Goal: Task Accomplishment & Management: Use online tool/utility

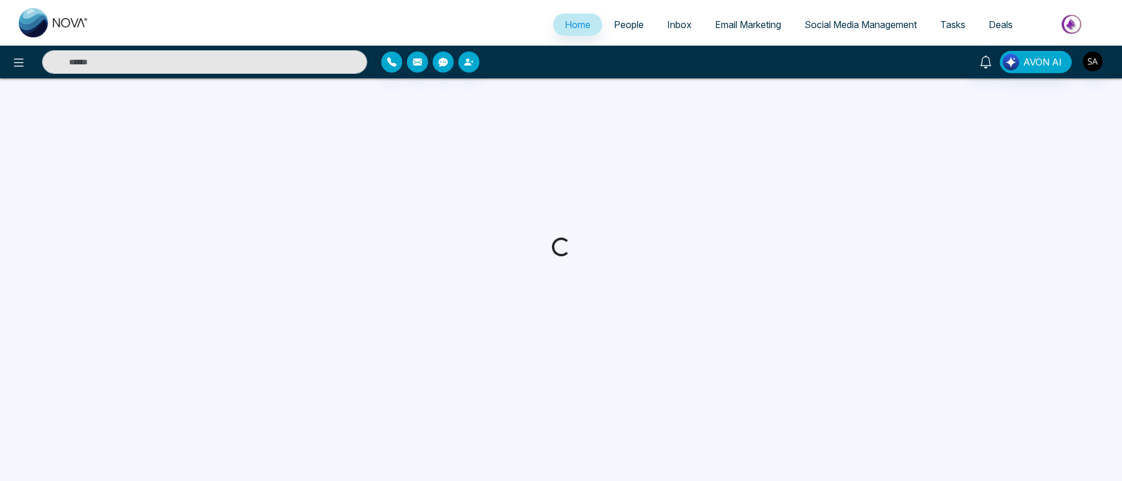
select select "*"
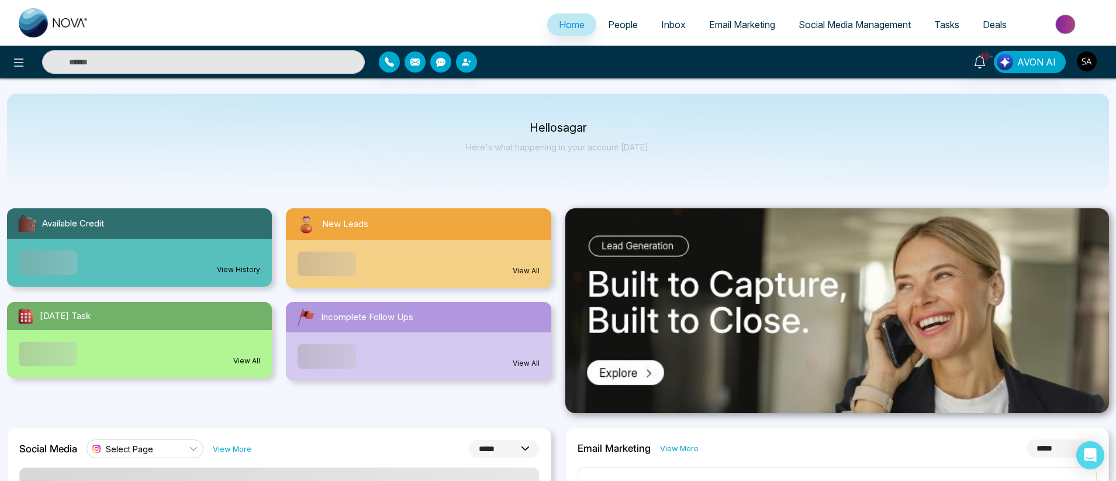
click at [608, 30] on span "People" at bounding box center [623, 25] width 30 height 12
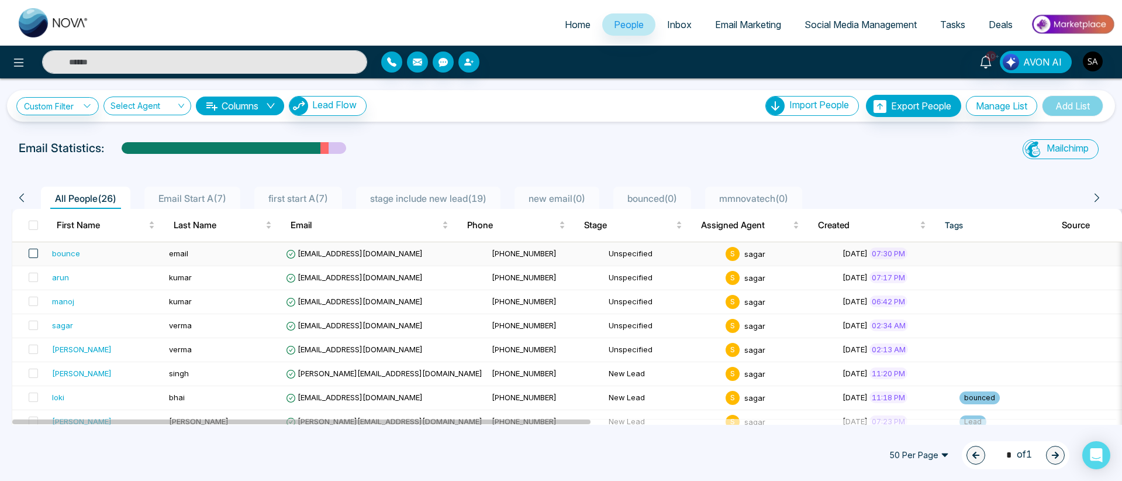
click at [35, 252] on span at bounding box center [33, 253] width 9 height 9
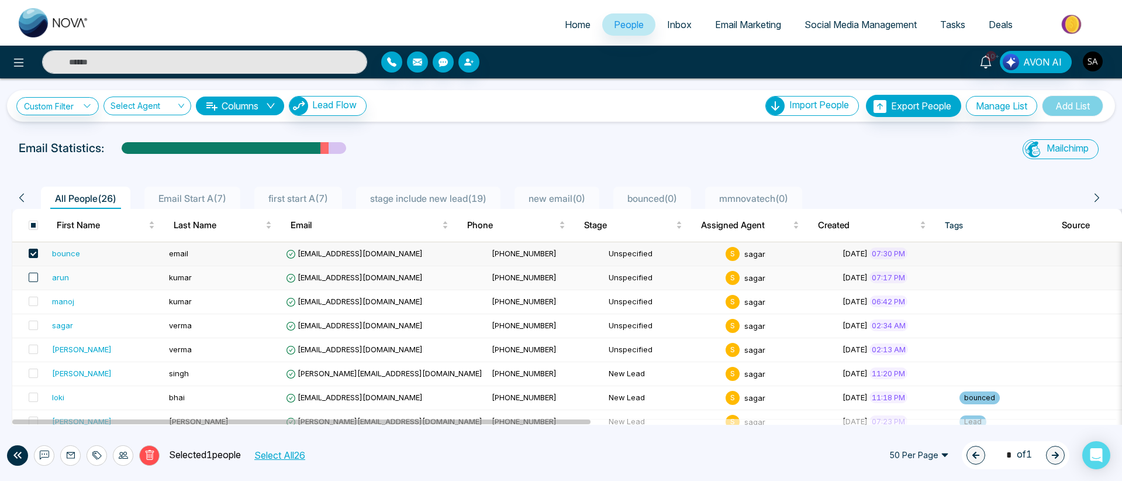
click at [30, 280] on span at bounding box center [33, 277] width 9 height 9
click at [98, 377] on icon at bounding box center [96, 454] width 9 height 9
click at [75, 377] on link "Add Tags" at bounding box center [67, 410] width 37 height 10
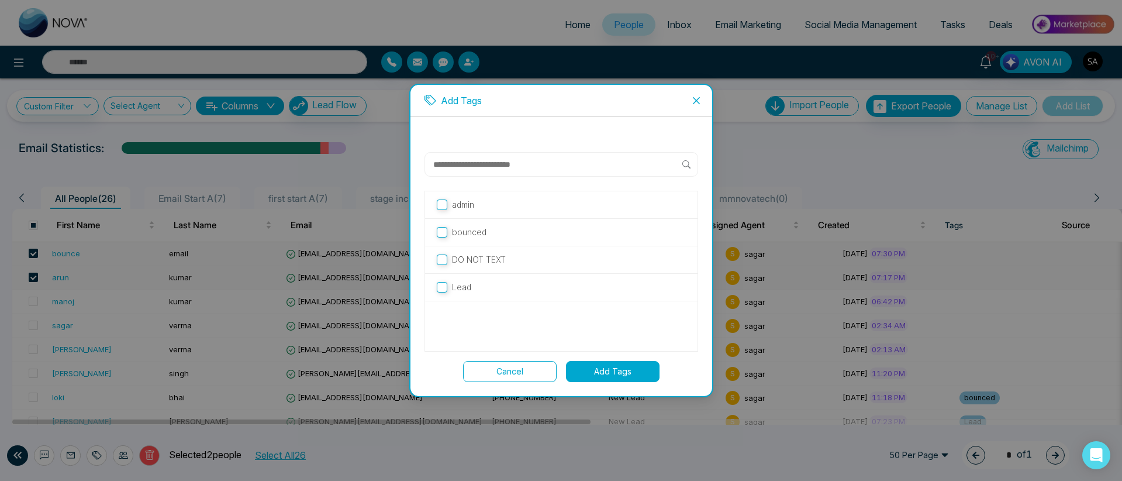
click at [478, 167] on input "text" at bounding box center [557, 164] width 250 height 14
type input "*******"
click at [480, 199] on div "Create new tag " add-tag "" at bounding box center [561, 207] width 273 height 33
click at [481, 205] on span "Create new tag " add-tag "" at bounding box center [502, 207] width 100 height 13
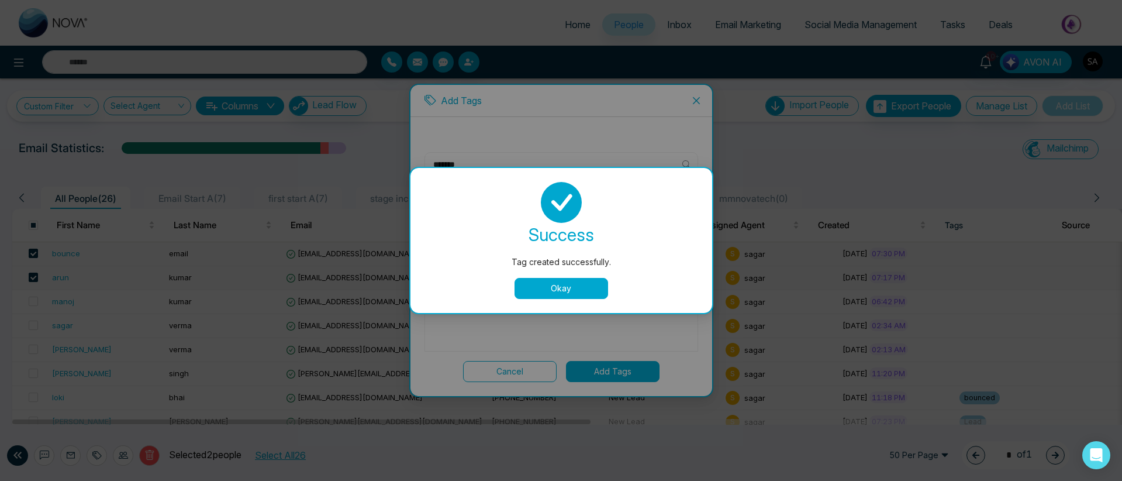
click at [556, 285] on button "Okay" at bounding box center [562, 288] width 94 height 21
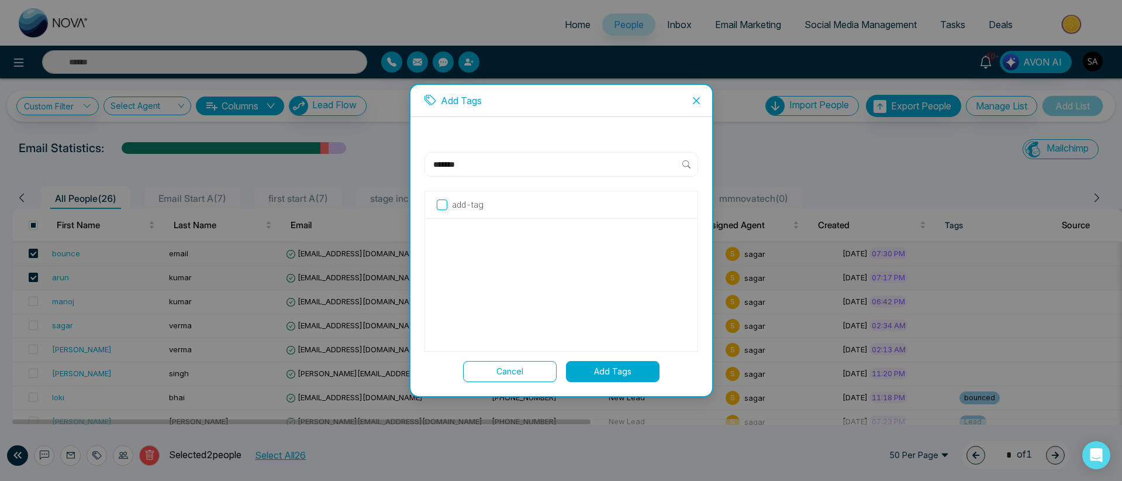
click at [628, 370] on button "Add Tags" at bounding box center [613, 371] width 94 height 21
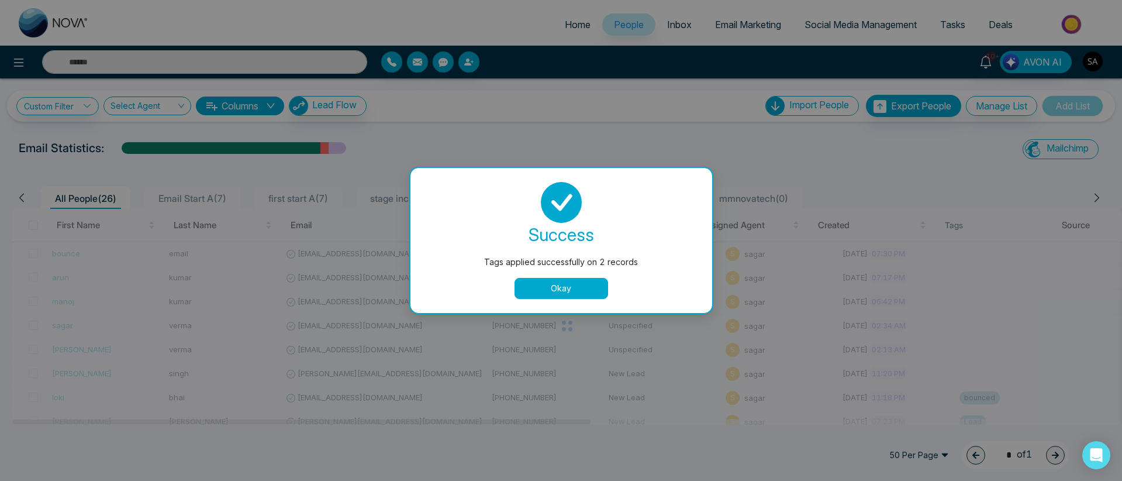
click at [571, 287] on button "Okay" at bounding box center [562, 288] width 94 height 21
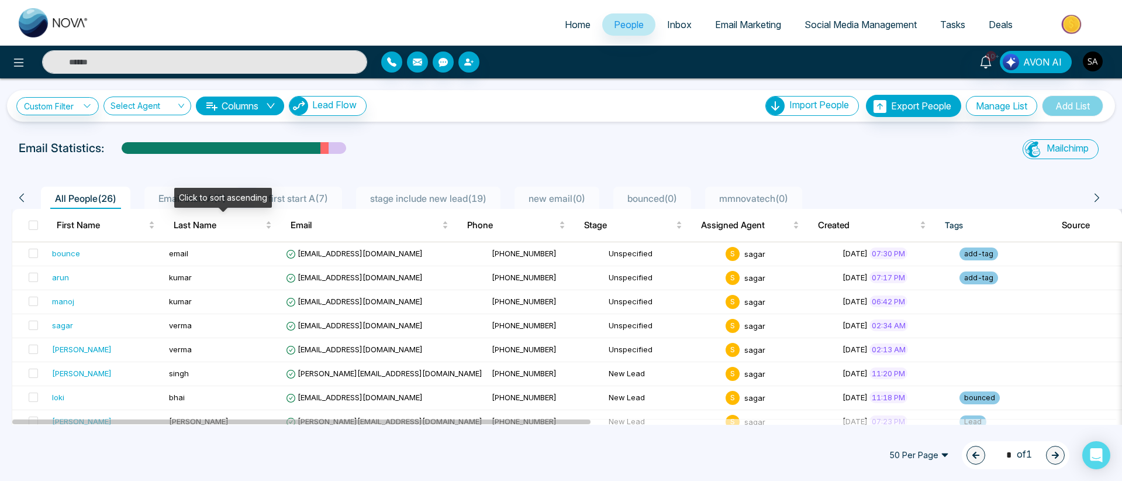
click at [199, 199] on div "Click to sort ascending" at bounding box center [223, 198] width 98 height 20
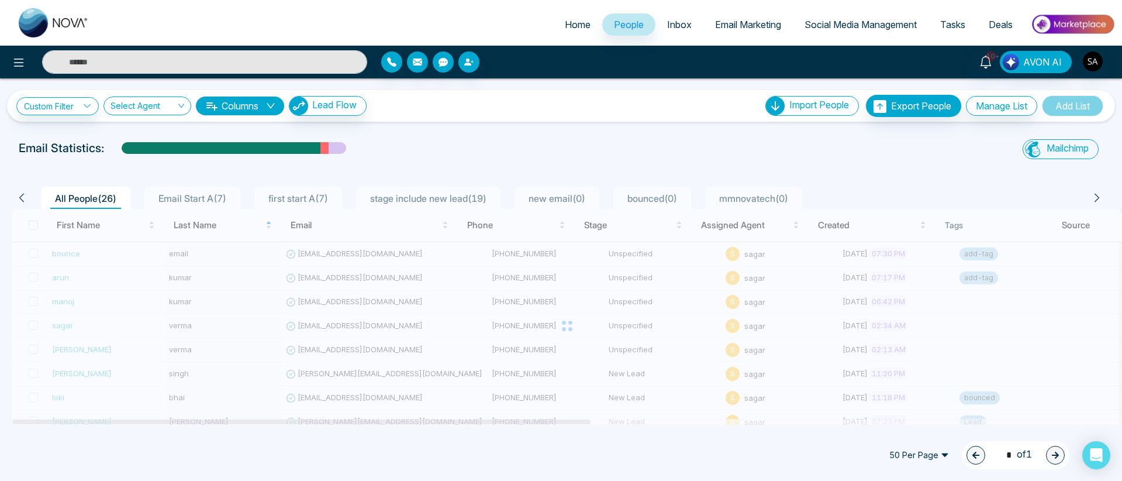
click at [161, 197] on span "Email Start A ( 7 )" at bounding box center [192, 198] width 77 height 12
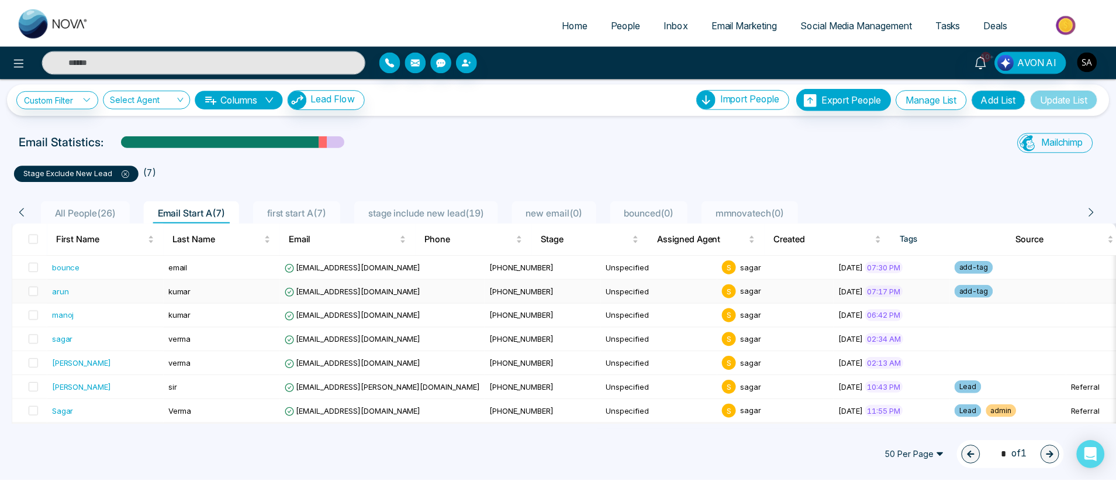
scroll to position [12, 0]
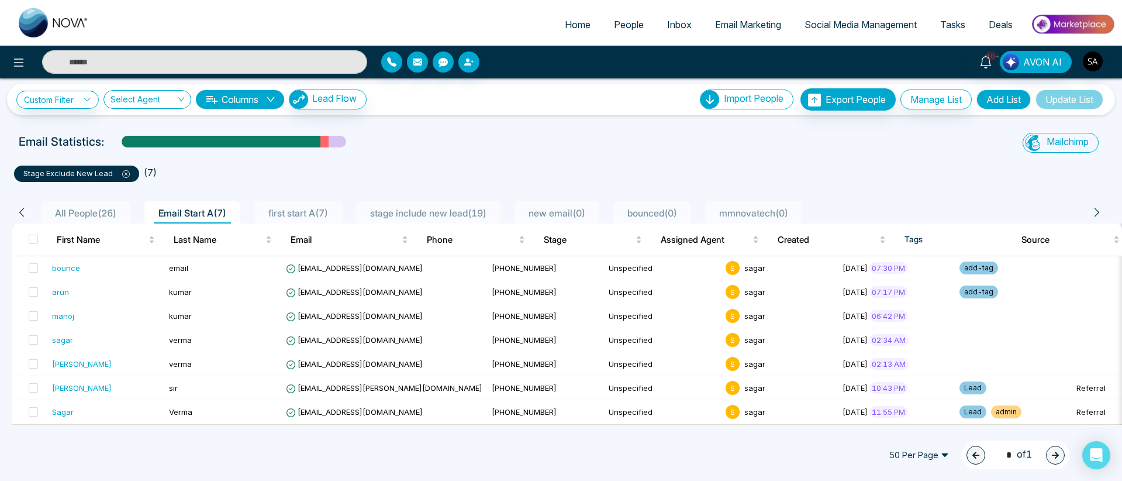
click at [755, 27] on span "Email Marketing" at bounding box center [748, 25] width 66 height 12
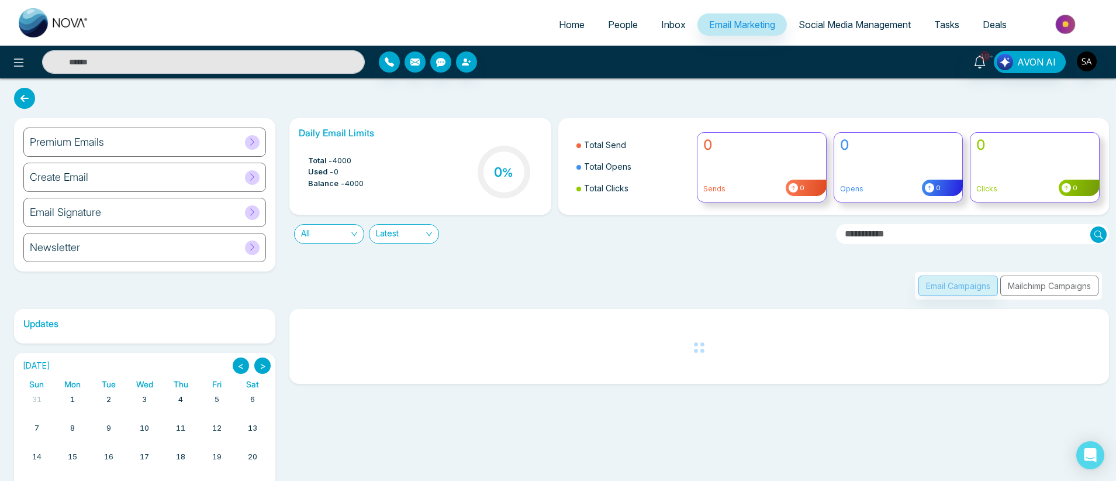
click at [157, 156] on div "Premium Emails" at bounding box center [144, 141] width 243 height 29
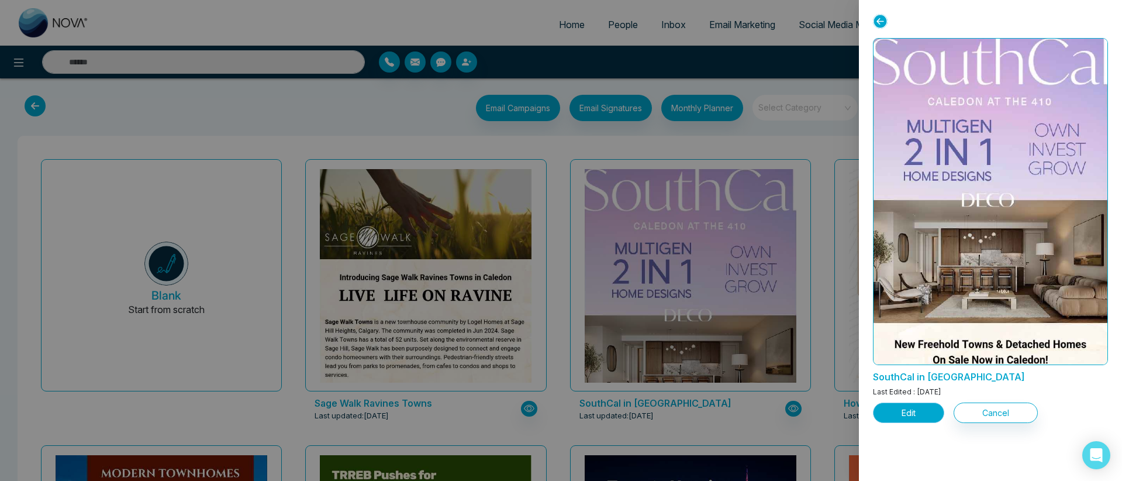
click at [935, 377] on button "Edit" at bounding box center [908, 412] width 71 height 20
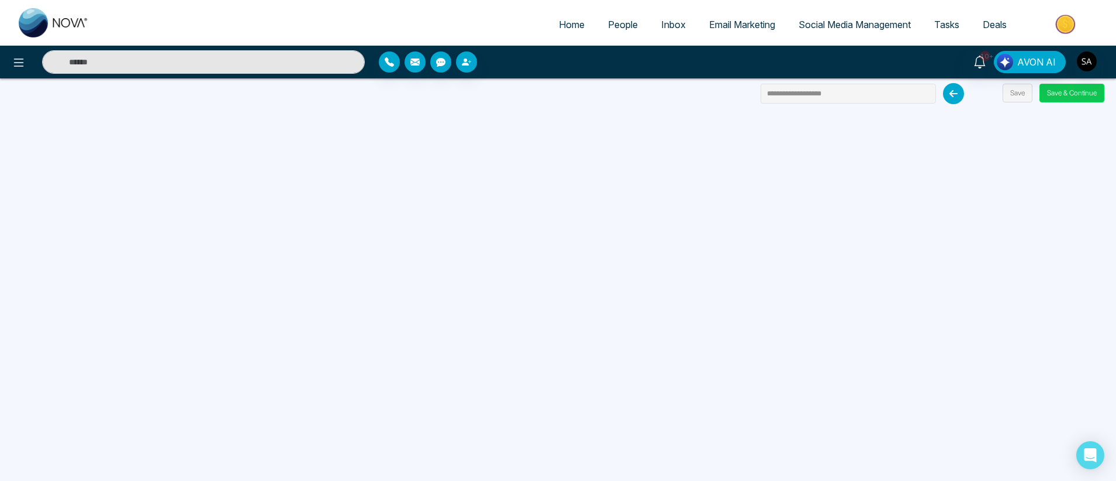
click at [1056, 89] on button "Save & Continue" at bounding box center [1072, 93] width 65 height 19
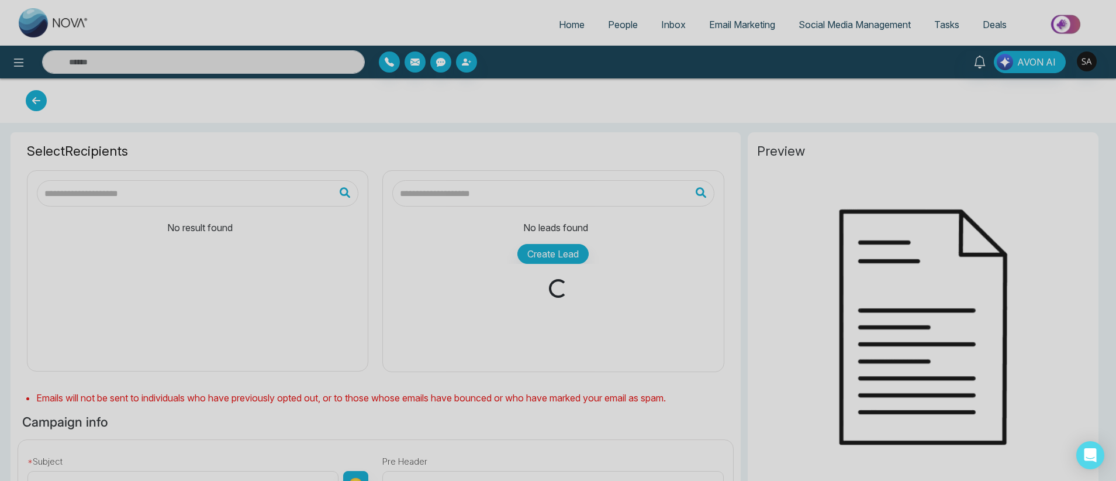
type input "**********"
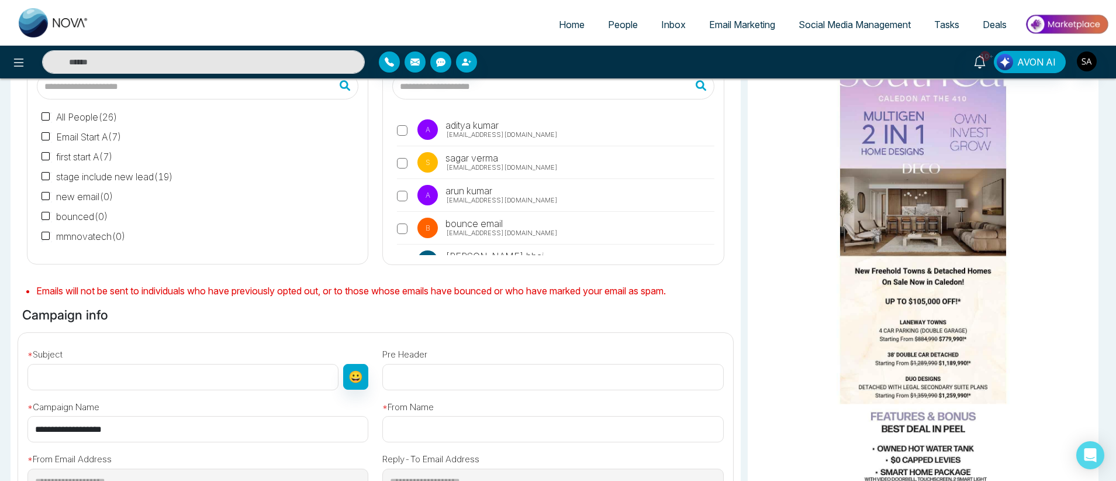
scroll to position [211, 0]
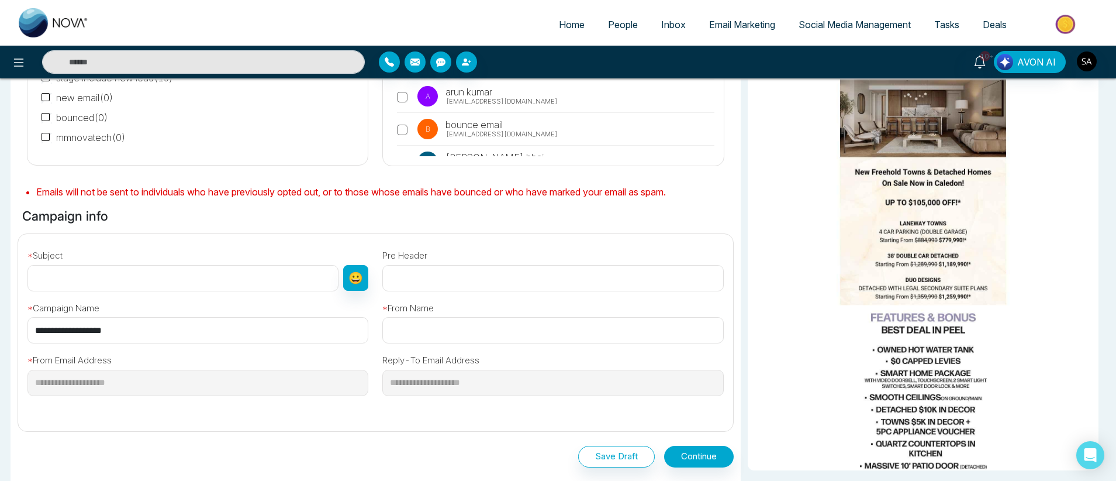
click at [148, 326] on input "**********" at bounding box center [197, 330] width 341 height 26
click at [127, 334] on input "**********" at bounding box center [197, 330] width 341 height 26
click at [75, 276] on input "text" at bounding box center [182, 278] width 311 height 26
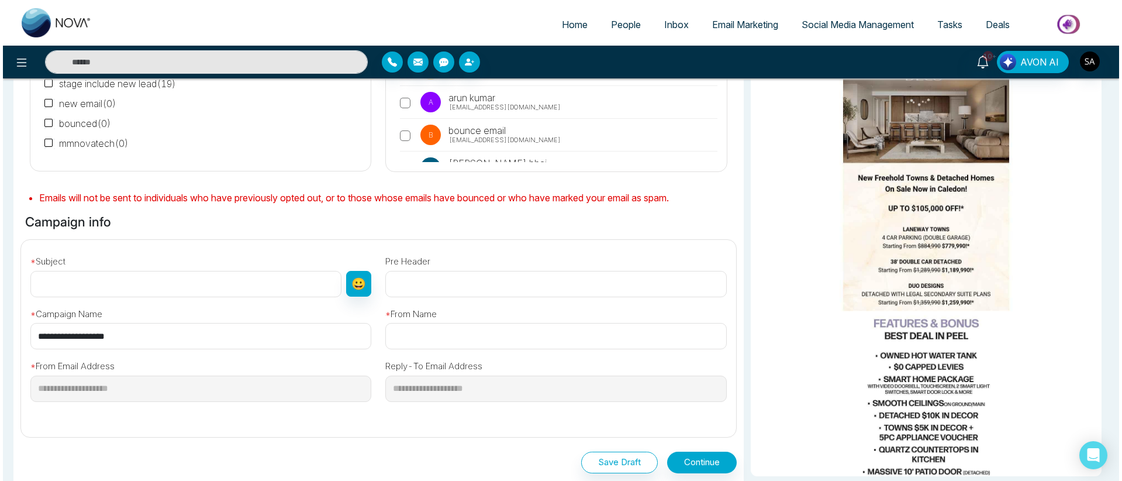
scroll to position [0, 0]
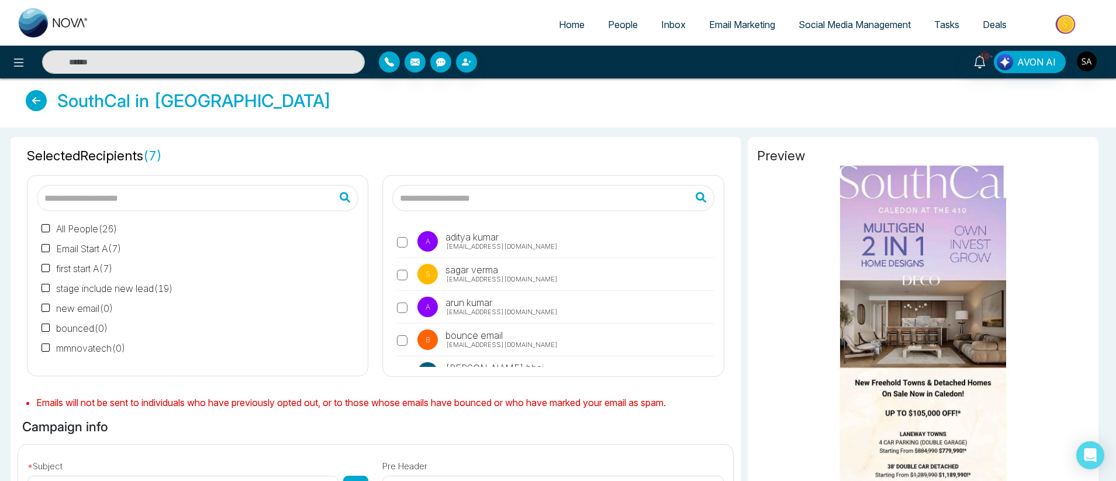
click at [606, 33] on link "People" at bounding box center [623, 24] width 53 height 22
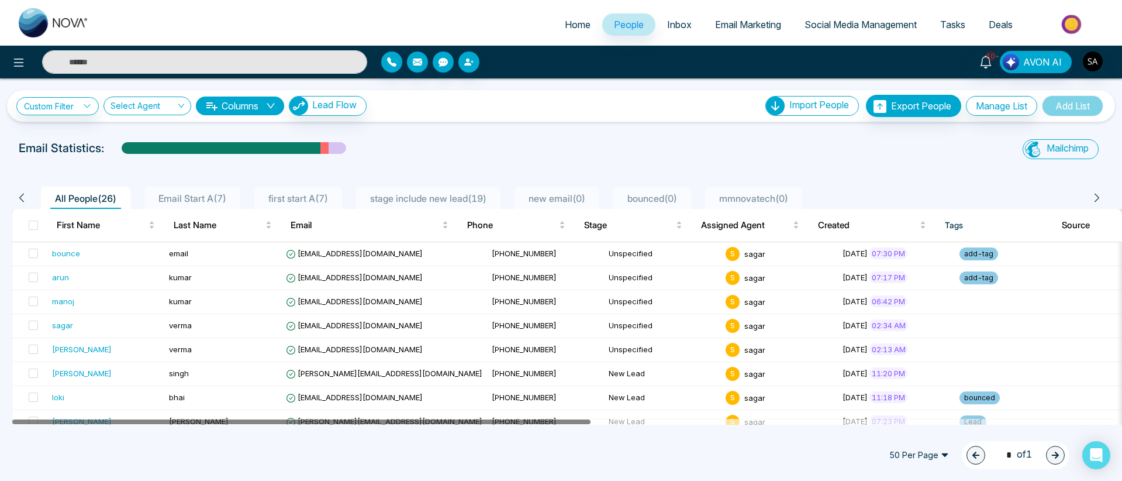
drag, startPoint x: 491, startPoint y: 419, endPoint x: 333, endPoint y: 439, distance: 159.1
